Goal: Task Accomplishment & Management: Manage account settings

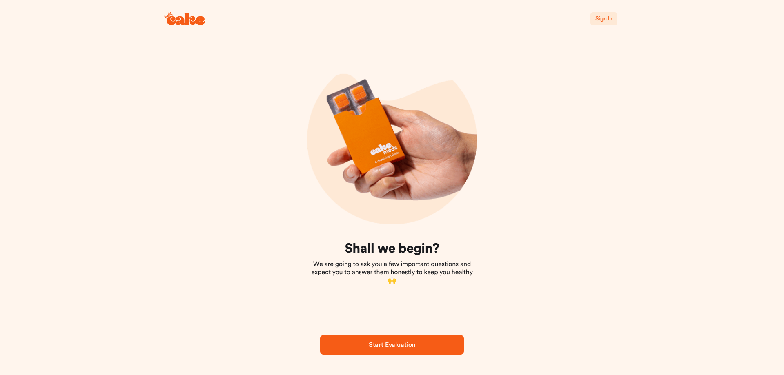
click at [600, 20] on span "Sign In" at bounding box center [603, 19] width 17 height 6
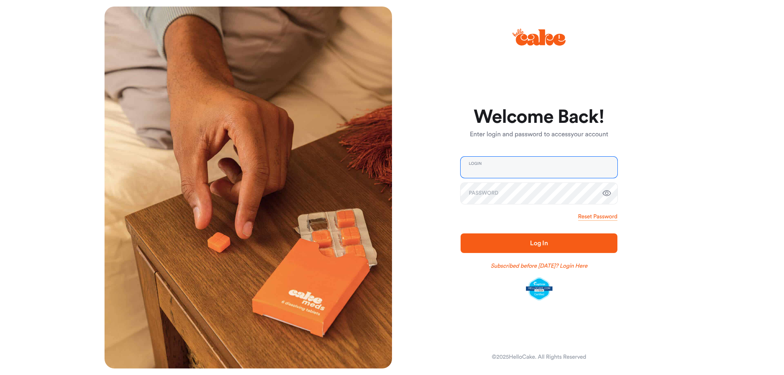
type input "**********"
click at [569, 240] on span "Log In" at bounding box center [539, 244] width 131 height 10
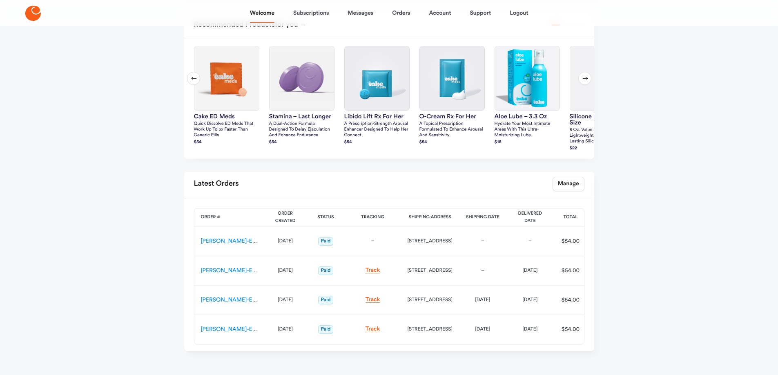
scroll to position [245, 0]
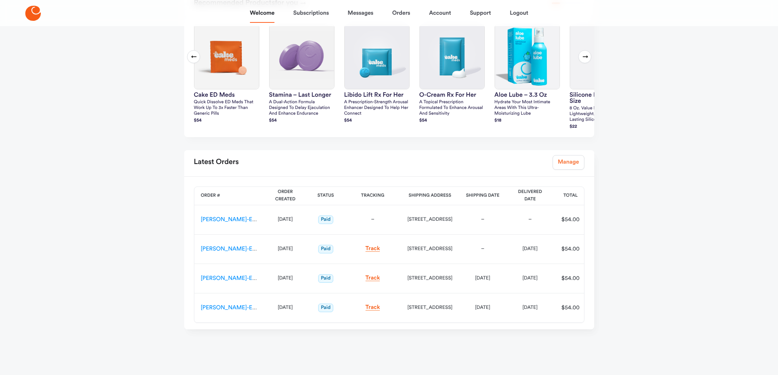
click at [562, 165] on link "Manage" at bounding box center [569, 162] width 32 height 15
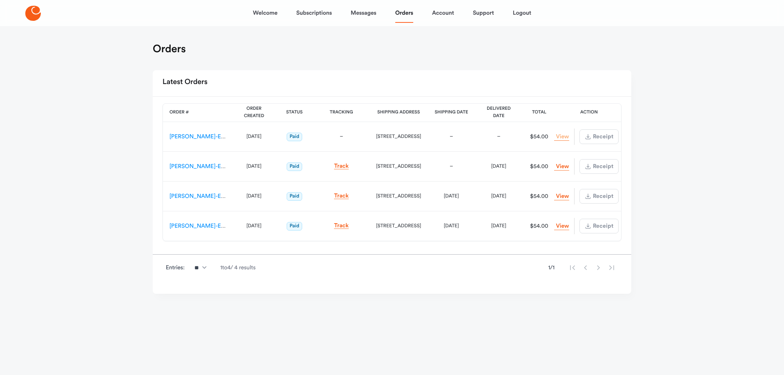
click at [554, 138] on link "View Order" at bounding box center [561, 137] width 15 height 8
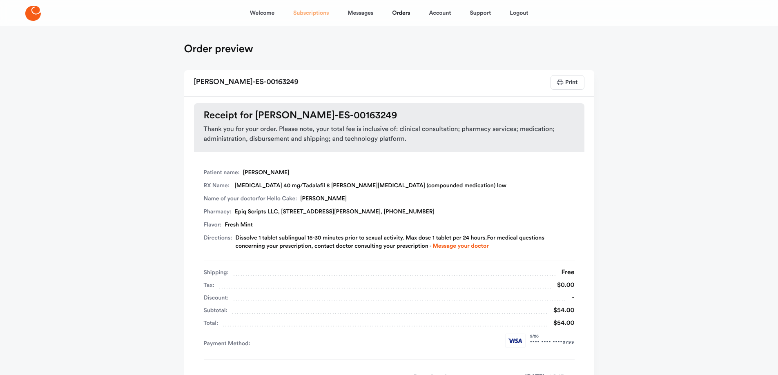
click at [322, 12] on link "Subscriptions" at bounding box center [311, 13] width 36 height 20
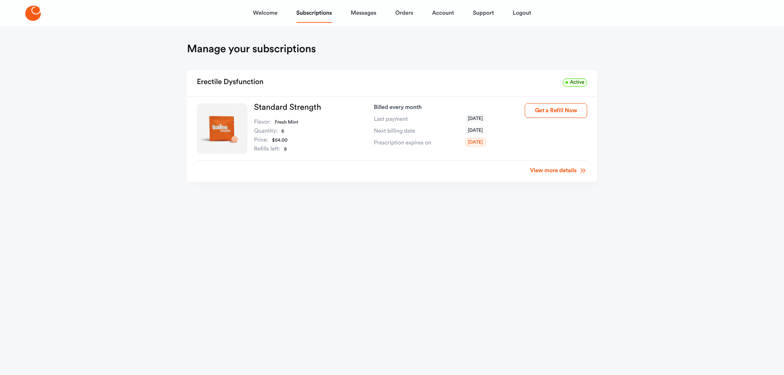
click at [540, 169] on link "View more details" at bounding box center [558, 171] width 57 height 8
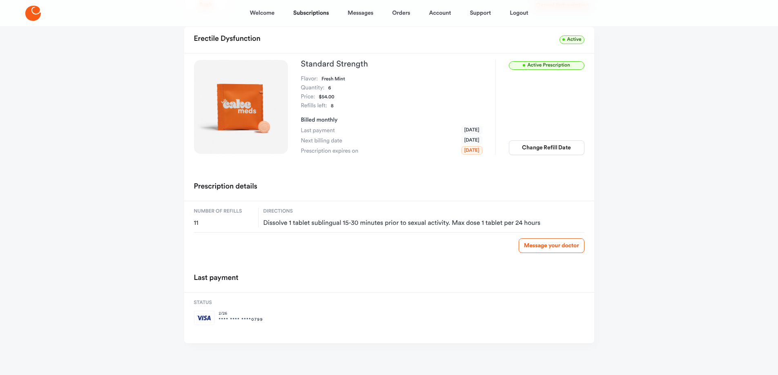
scroll to position [47, 0]
click at [542, 150] on button "Change Refill Date" at bounding box center [547, 147] width 76 height 15
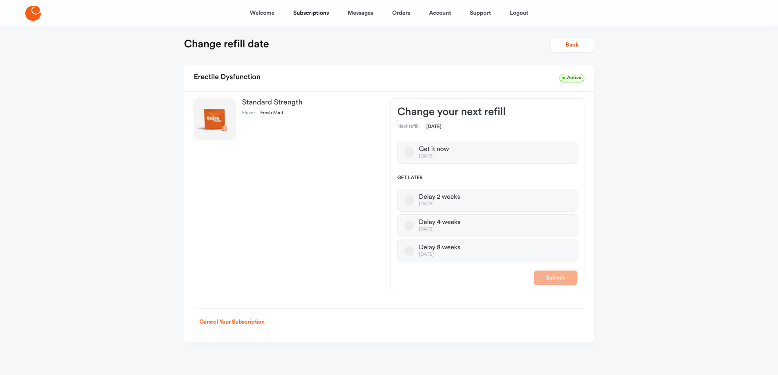
click at [445, 256] on div "[DATE]" at bounding box center [439, 255] width 41 height 6
click at [414, 256] on button "Delay 8 weeks [DATE]" at bounding box center [409, 251] width 10 height 10
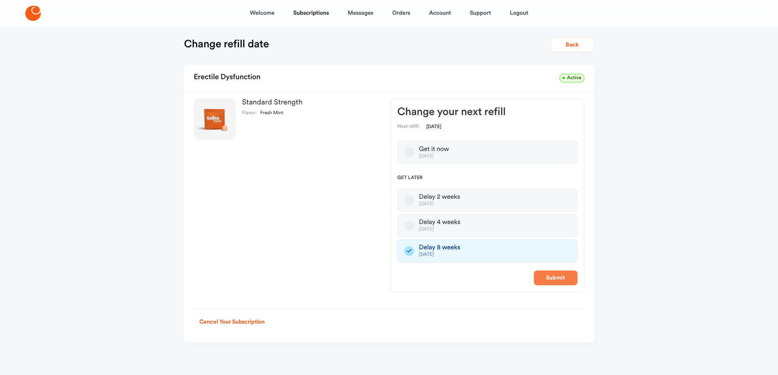
click at [554, 279] on button "Submit" at bounding box center [556, 278] width 44 height 15
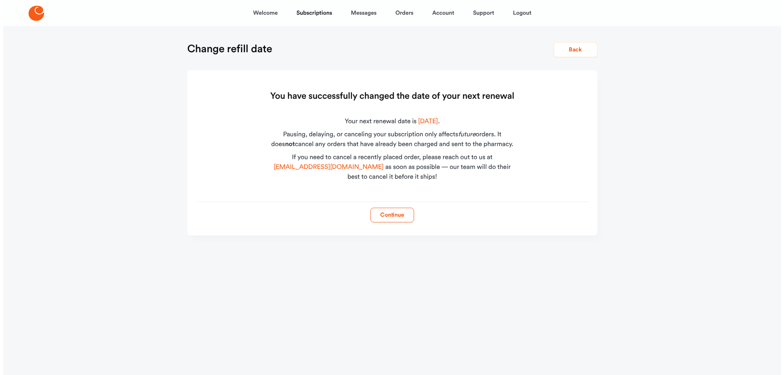
scroll to position [0, 0]
